Goal: Task Accomplishment & Management: Manage account settings

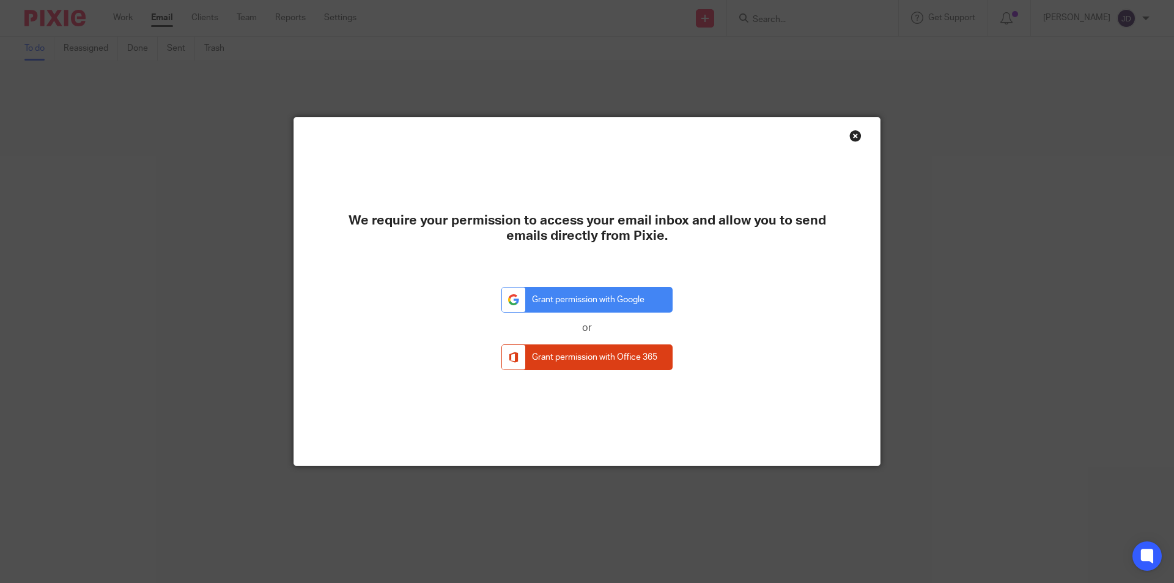
click at [850, 138] on div "Close this dialog window" at bounding box center [856, 136] width 12 height 12
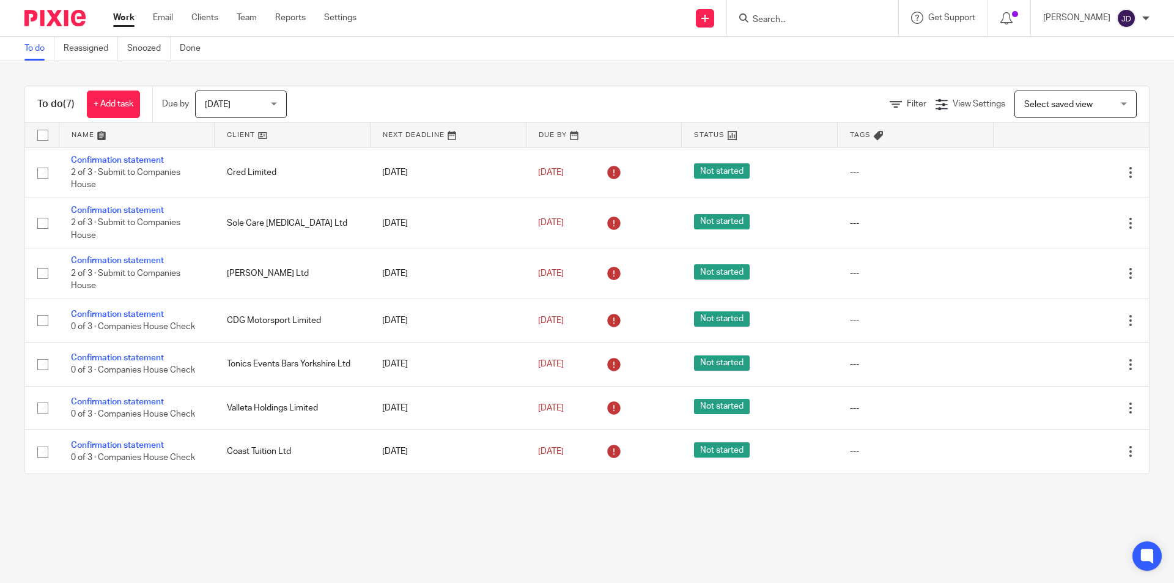
click at [804, 22] on input "Search" at bounding box center [807, 20] width 110 height 11
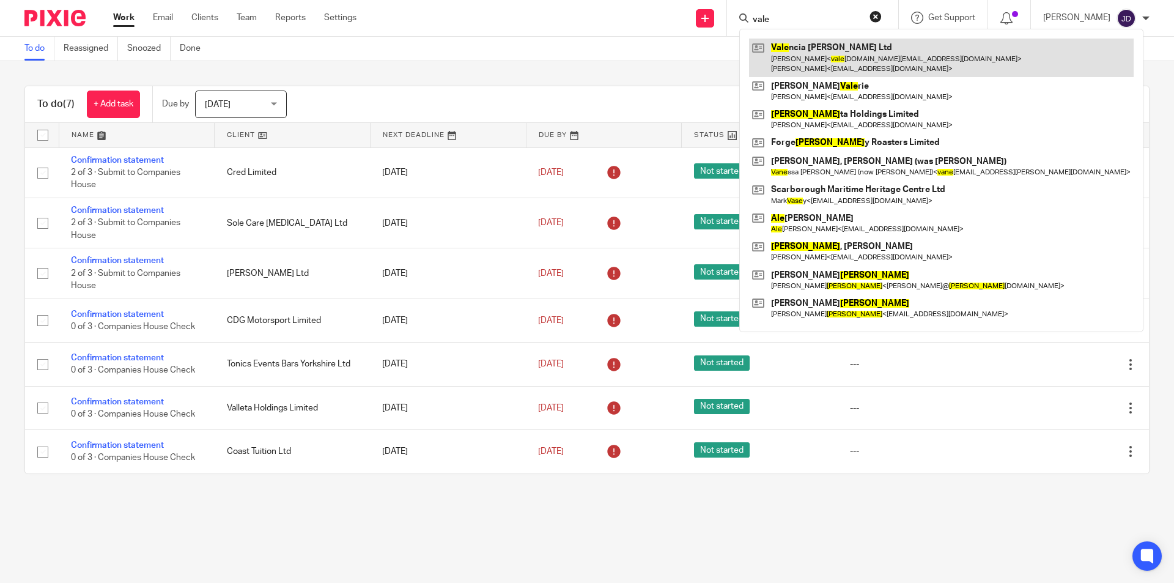
type input "vale"
click at [832, 52] on link at bounding box center [941, 58] width 385 height 38
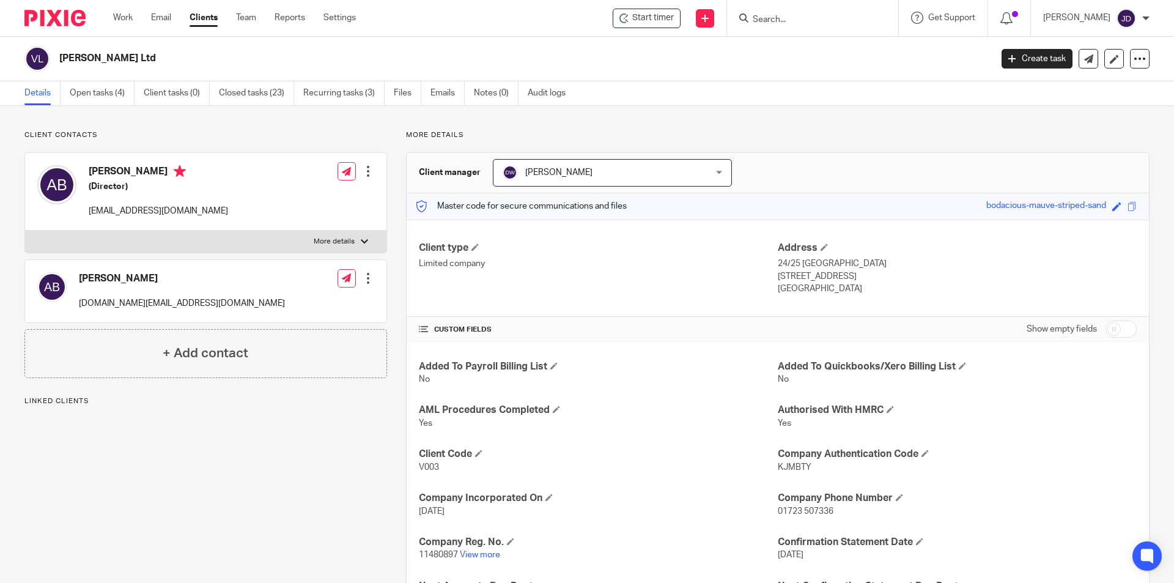
scroll to position [61, 0]
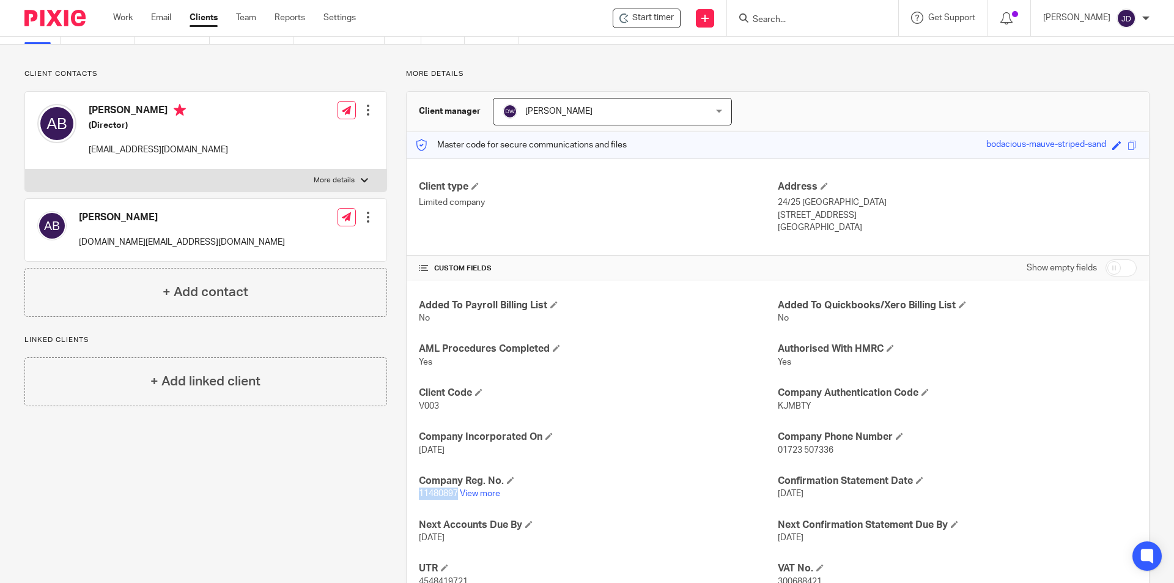
drag, startPoint x: 417, startPoint y: 495, endPoint x: 454, endPoint y: 499, distance: 37.5
click at [454, 498] on p "11480897 View more" at bounding box center [598, 493] width 359 height 12
copy span "11480897"
click at [117, 24] on link "Work" at bounding box center [123, 18] width 20 height 12
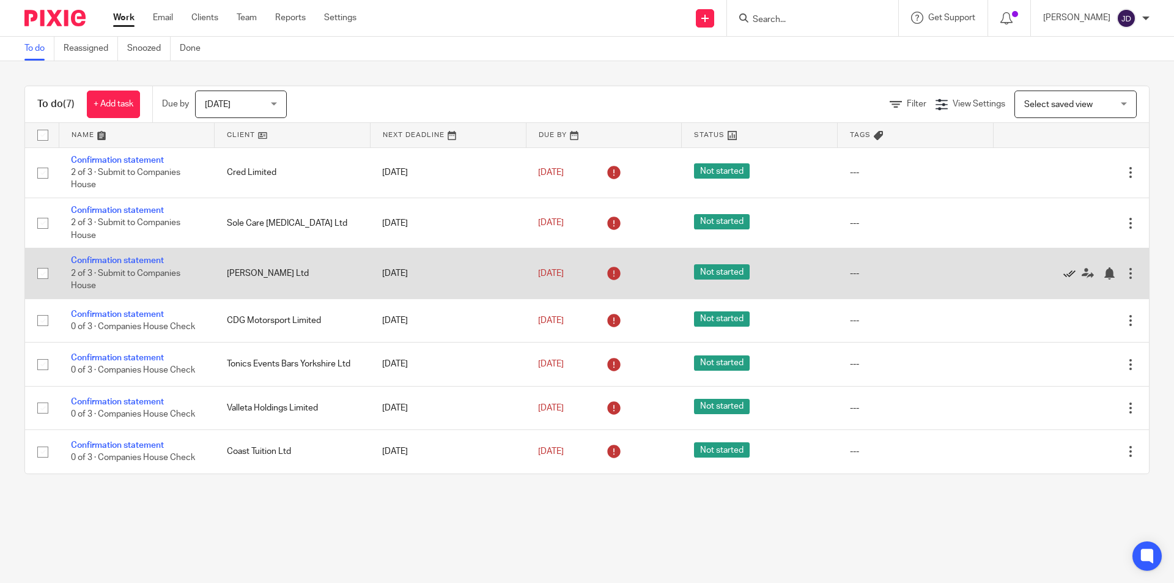
click at [1064, 270] on icon at bounding box center [1070, 273] width 12 height 12
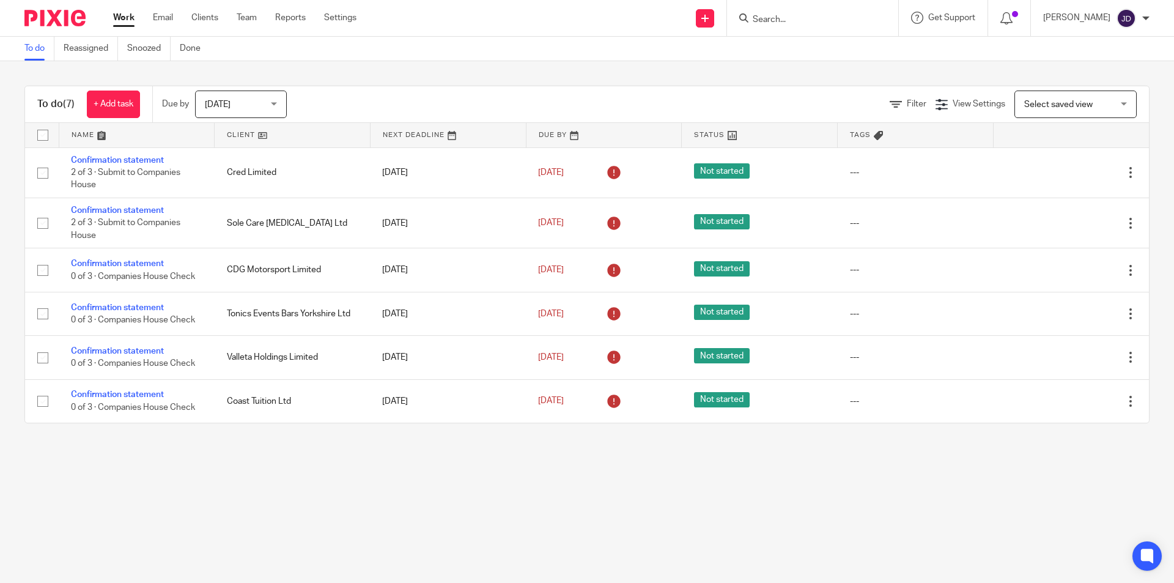
click at [798, 15] on input "Search" at bounding box center [807, 20] width 110 height 11
type input "cdg"
click at [832, 45] on link at bounding box center [852, 53] width 207 height 28
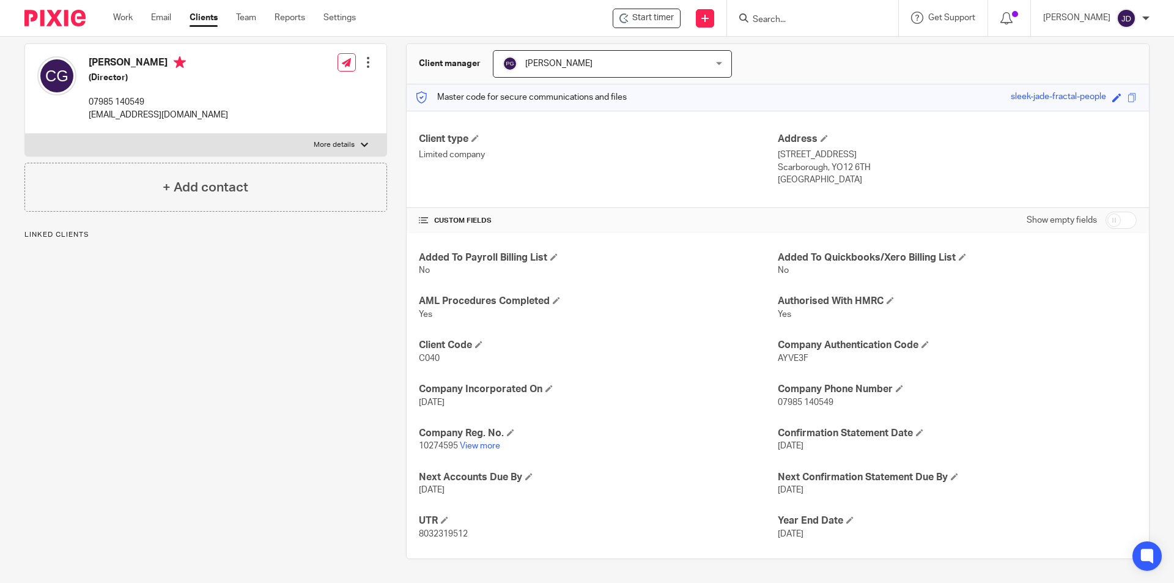
scroll to position [109, 0]
drag, startPoint x: 417, startPoint y: 445, endPoint x: 455, endPoint y: 450, distance: 38.2
click at [455, 450] on span "10274595" at bounding box center [438, 445] width 39 height 9
copy span "10274595"
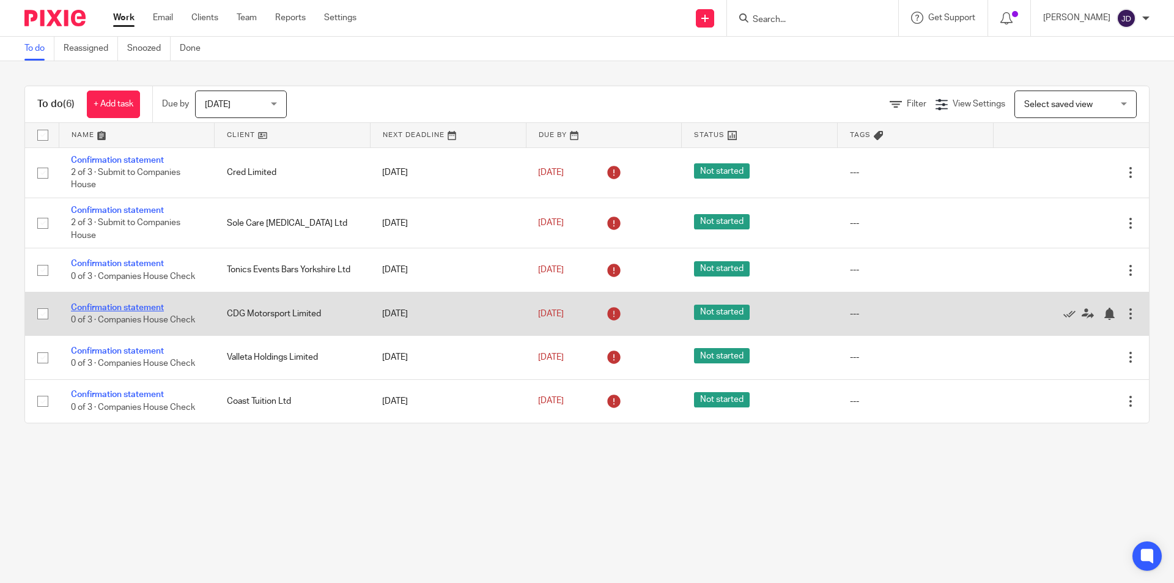
click at [143, 307] on link "Confirmation statement" at bounding box center [117, 307] width 93 height 9
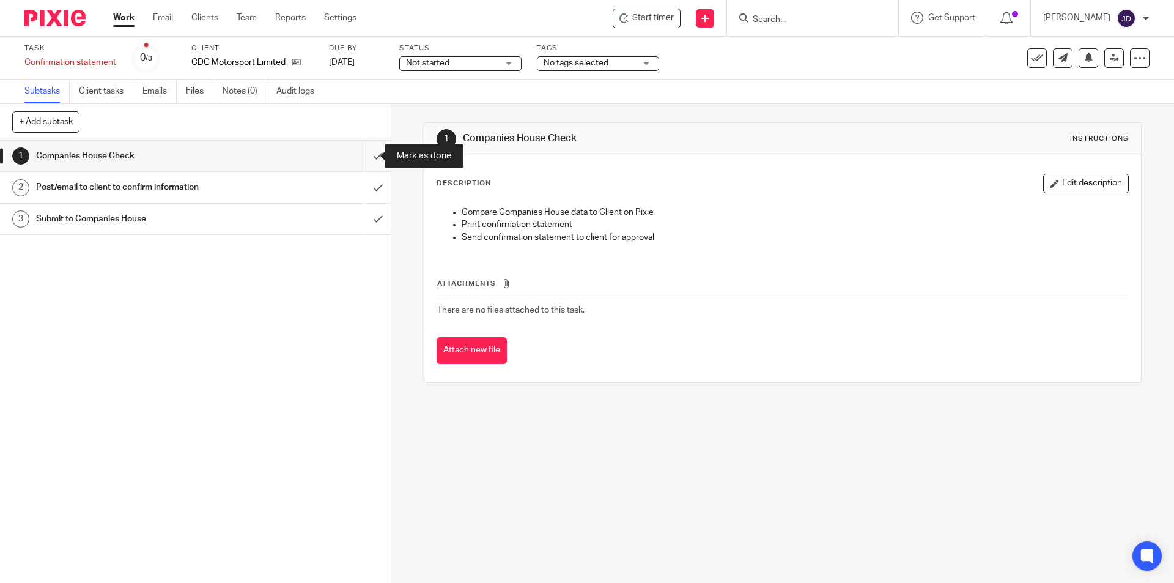
click at [366, 152] on input "submit" at bounding box center [195, 156] width 391 height 31
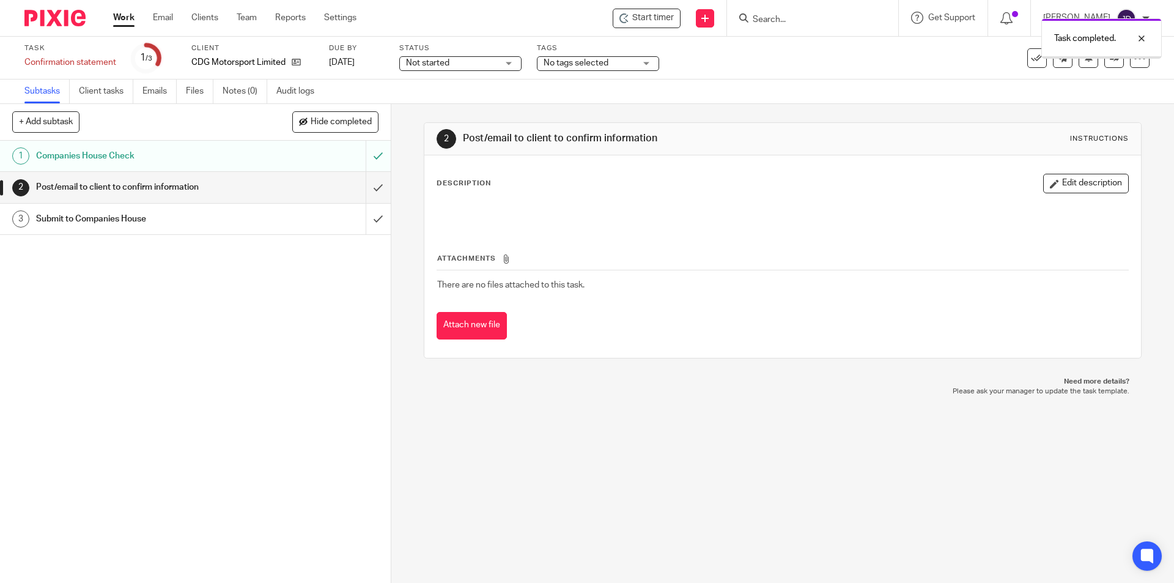
click at [367, 186] on input "submit" at bounding box center [195, 187] width 391 height 31
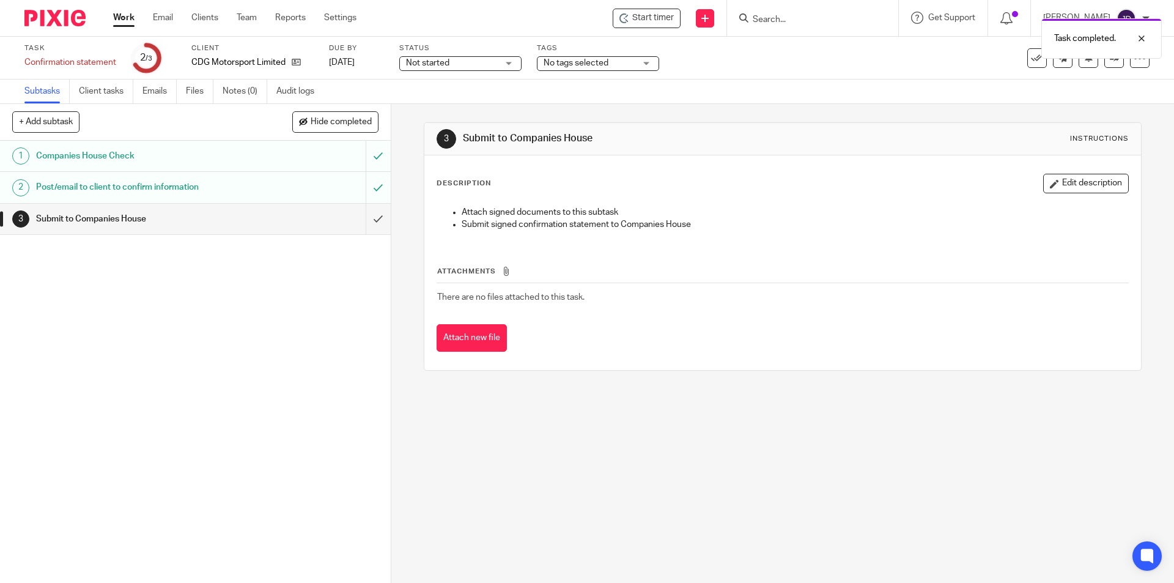
click at [118, 18] on link "Work" at bounding box center [123, 18] width 21 height 12
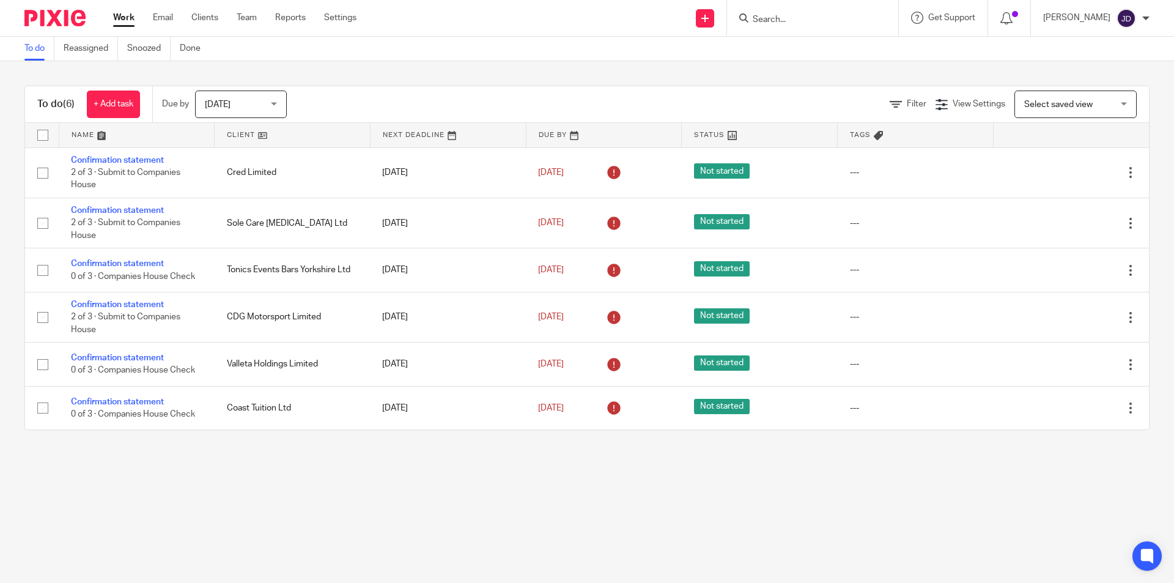
click at [821, 22] on input "Search" at bounding box center [807, 20] width 110 height 11
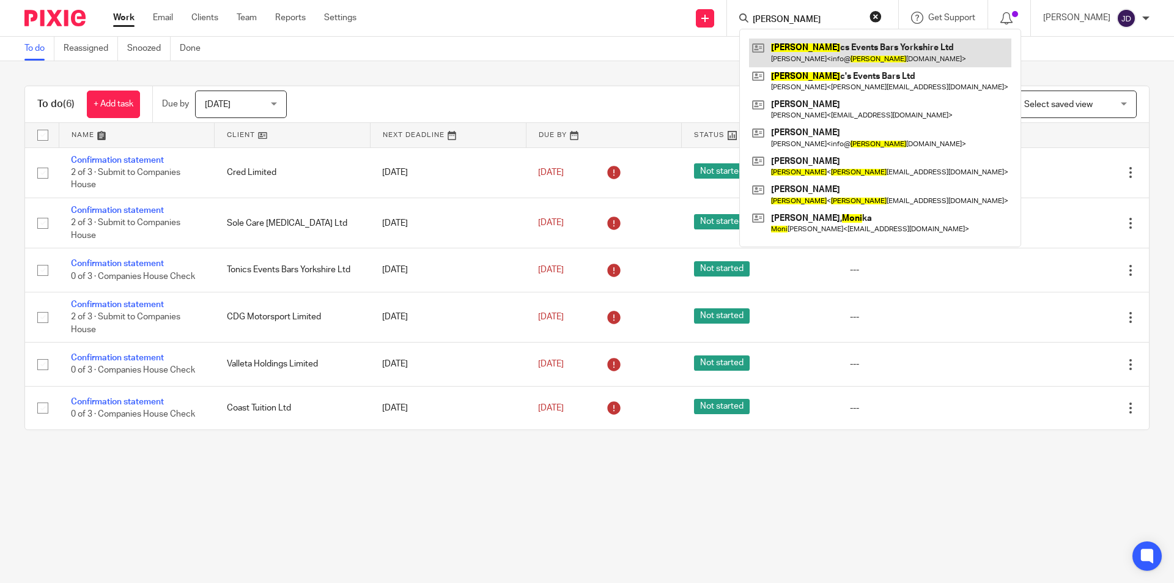
type input "toni"
click at [848, 46] on link at bounding box center [880, 53] width 262 height 28
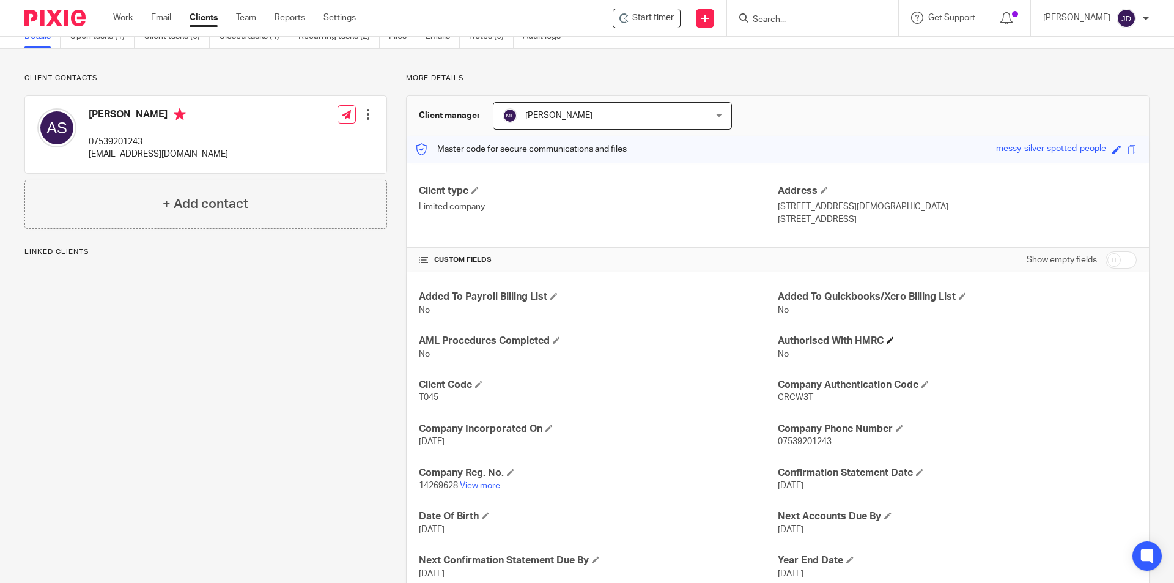
scroll to position [97, 0]
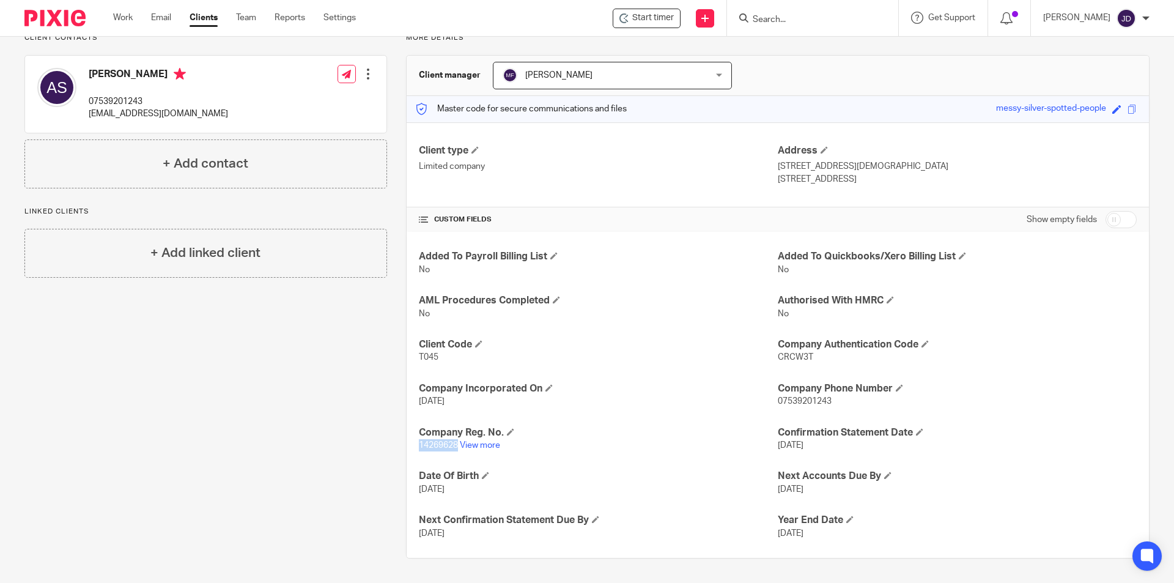
drag, startPoint x: 417, startPoint y: 442, endPoint x: 456, endPoint y: 449, distance: 39.1
click at [456, 449] on p "14269628 View more" at bounding box center [598, 445] width 359 height 12
copy span "14269628"
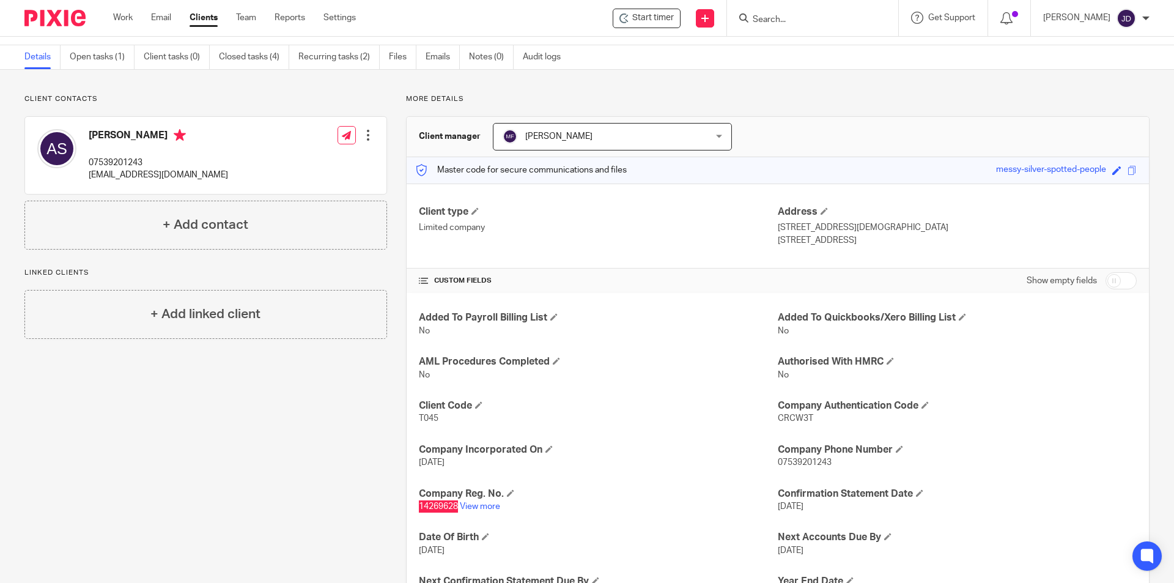
scroll to position [0, 0]
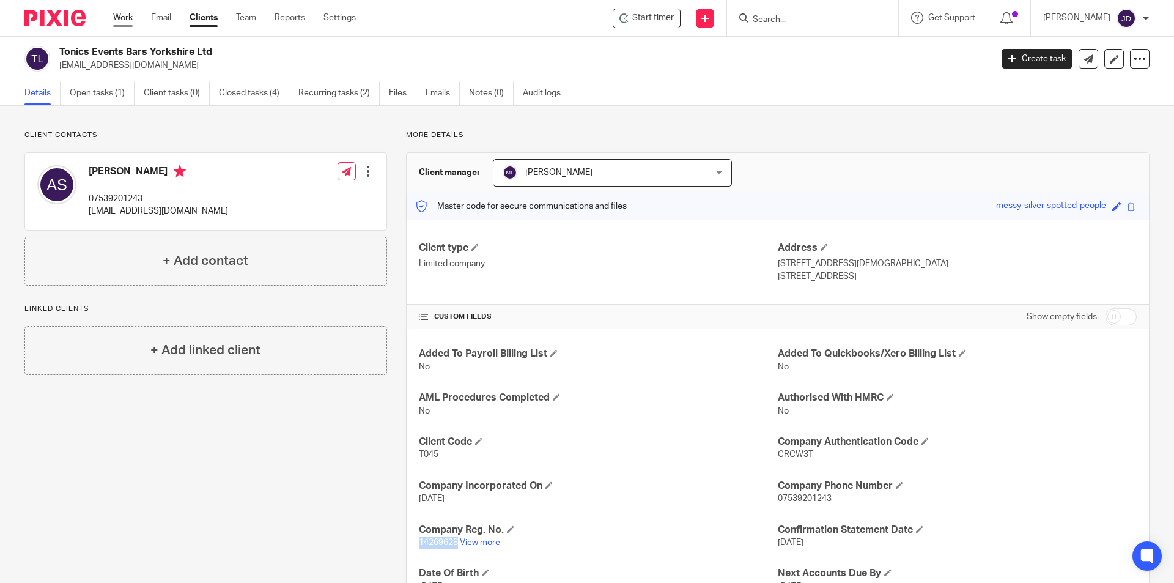
click at [131, 18] on link "Work" at bounding box center [123, 18] width 20 height 12
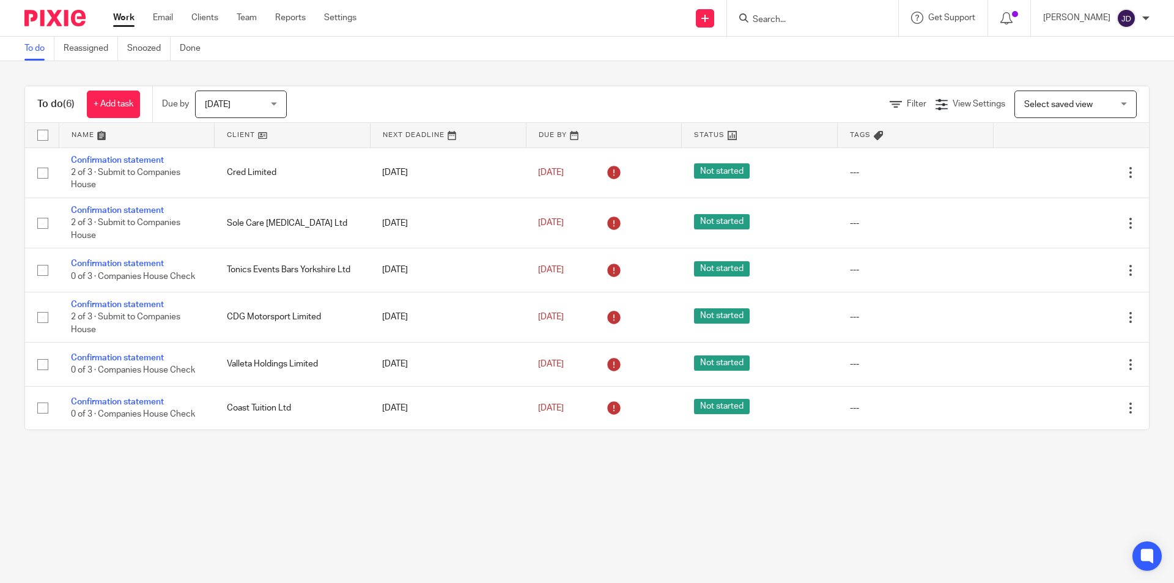
click at [822, 15] on input "Search" at bounding box center [807, 20] width 110 height 11
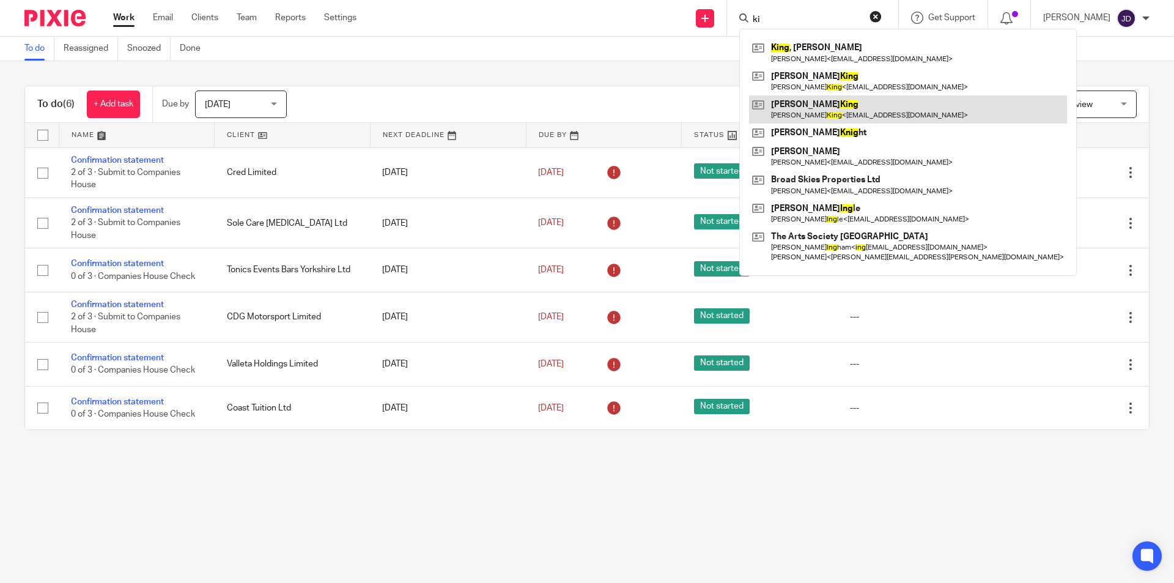
type input "k"
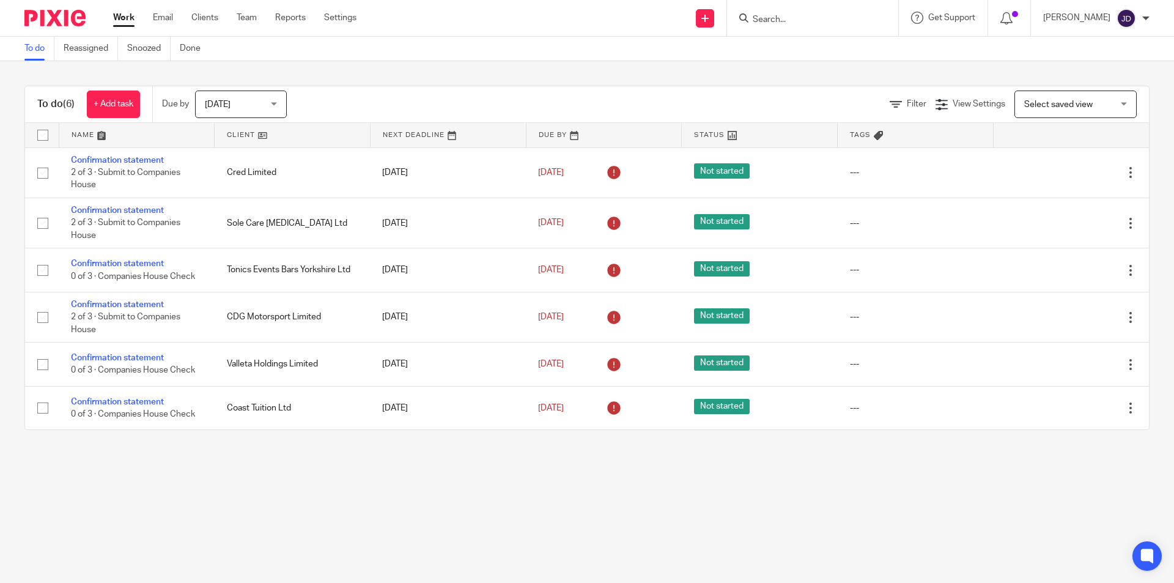
click at [489, 80] on div "To do (6) + Add task Due by Today Today Today Tomorrow This week Next week This…" at bounding box center [587, 257] width 1174 height 393
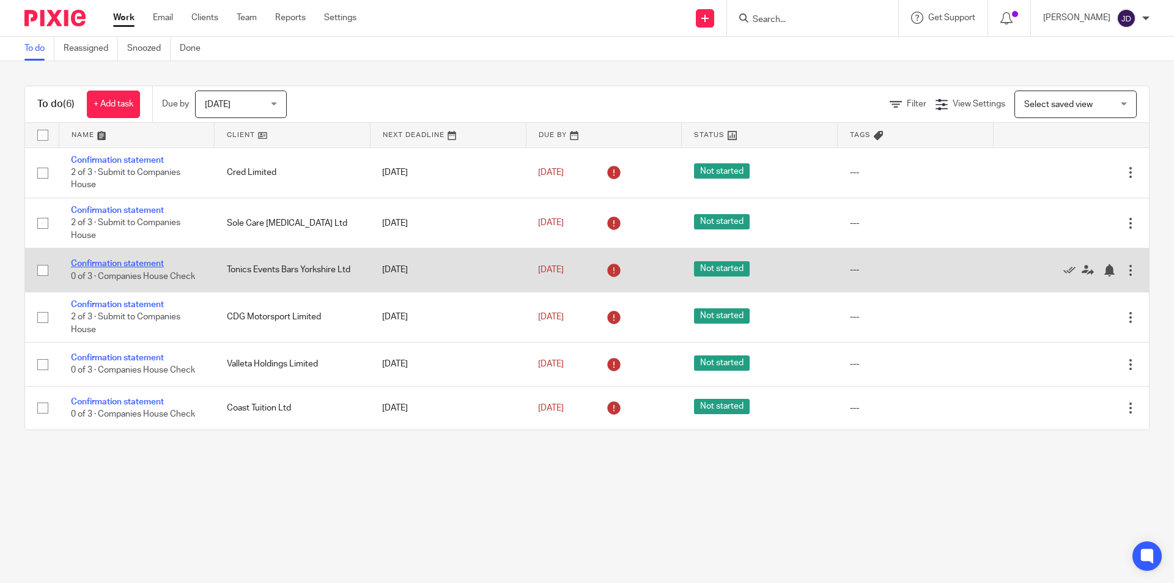
click at [143, 265] on link "Confirmation statement" at bounding box center [117, 263] width 93 height 9
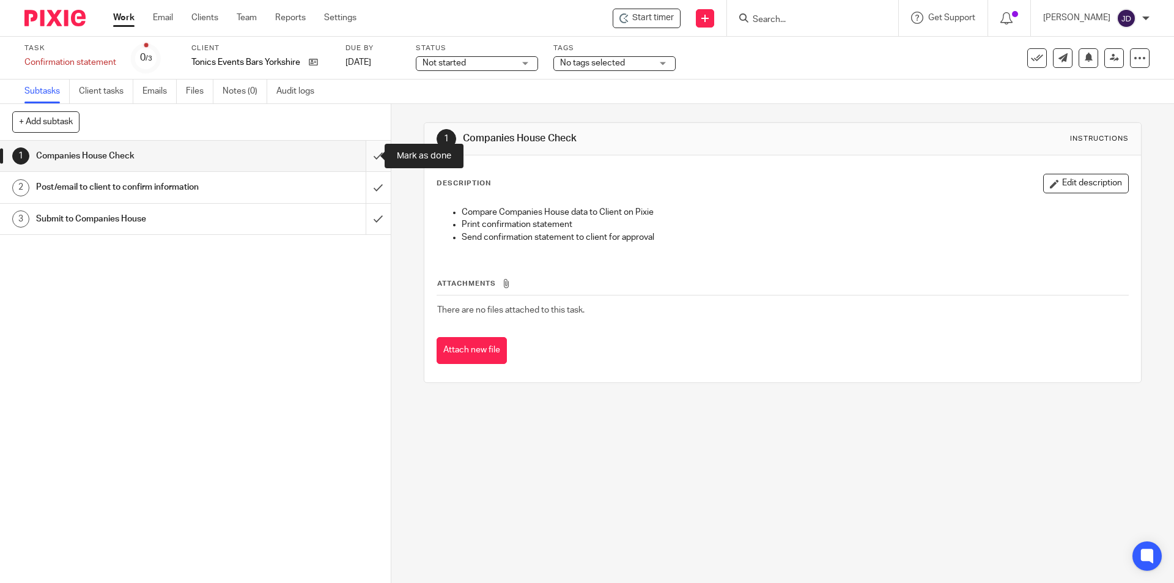
click at [363, 161] on input "submit" at bounding box center [195, 156] width 391 height 31
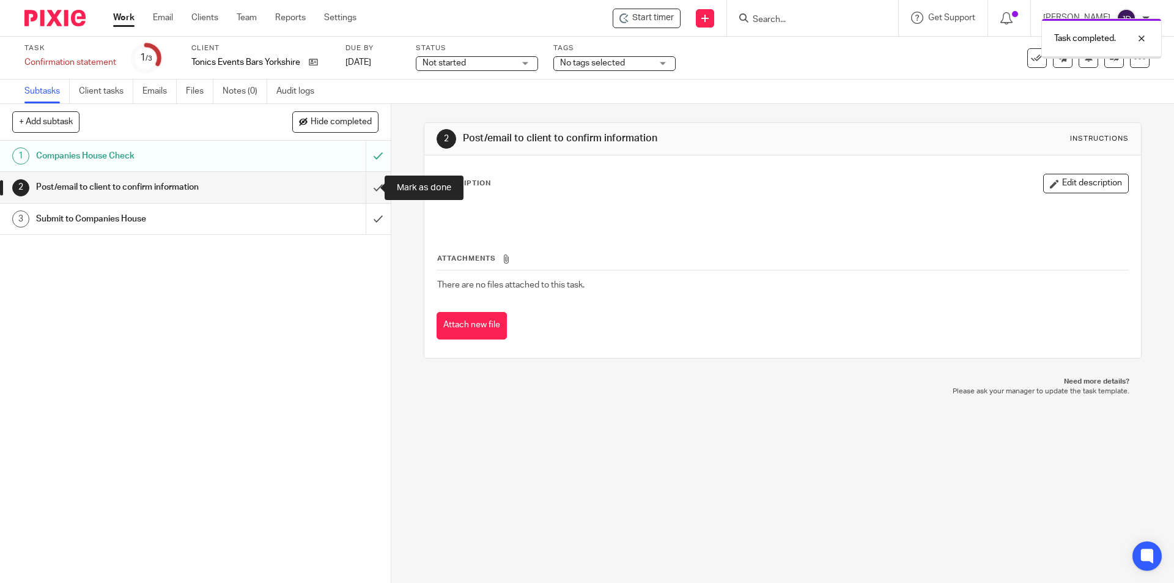
click at [371, 185] on input "submit" at bounding box center [195, 187] width 391 height 31
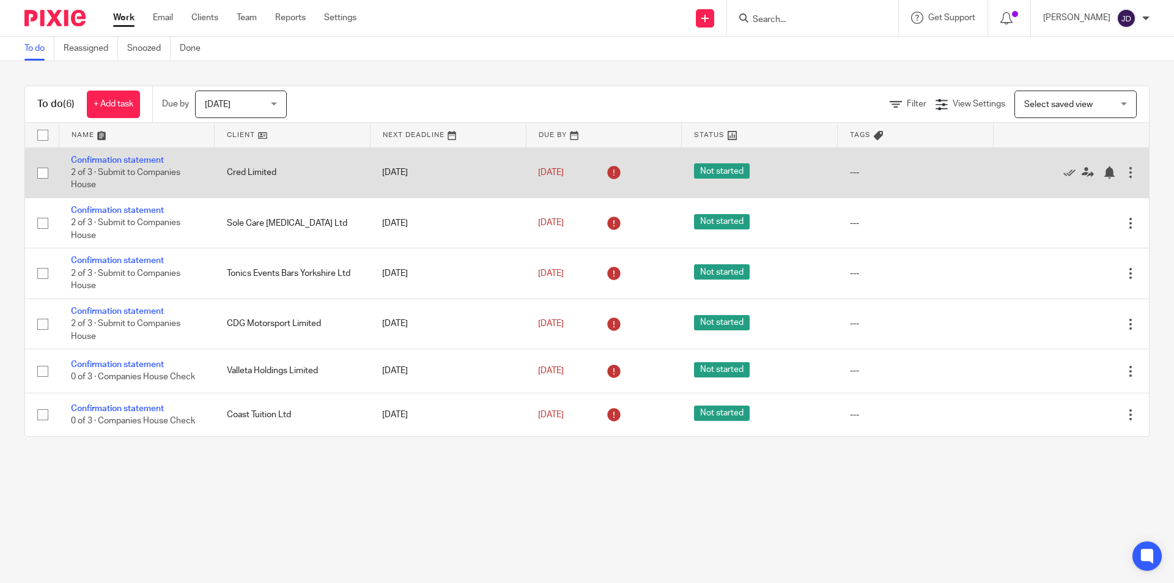
click at [697, 168] on span "Not started" at bounding box center [722, 170] width 56 height 15
drag, startPoint x: 719, startPoint y: 172, endPoint x: 708, endPoint y: 170, distance: 11.2
click at [708, 170] on span "Not started" at bounding box center [722, 170] width 56 height 15
click at [105, 161] on link "Confirmation statement" at bounding box center [117, 160] width 93 height 9
